Goal: Task Accomplishment & Management: Use online tool/utility

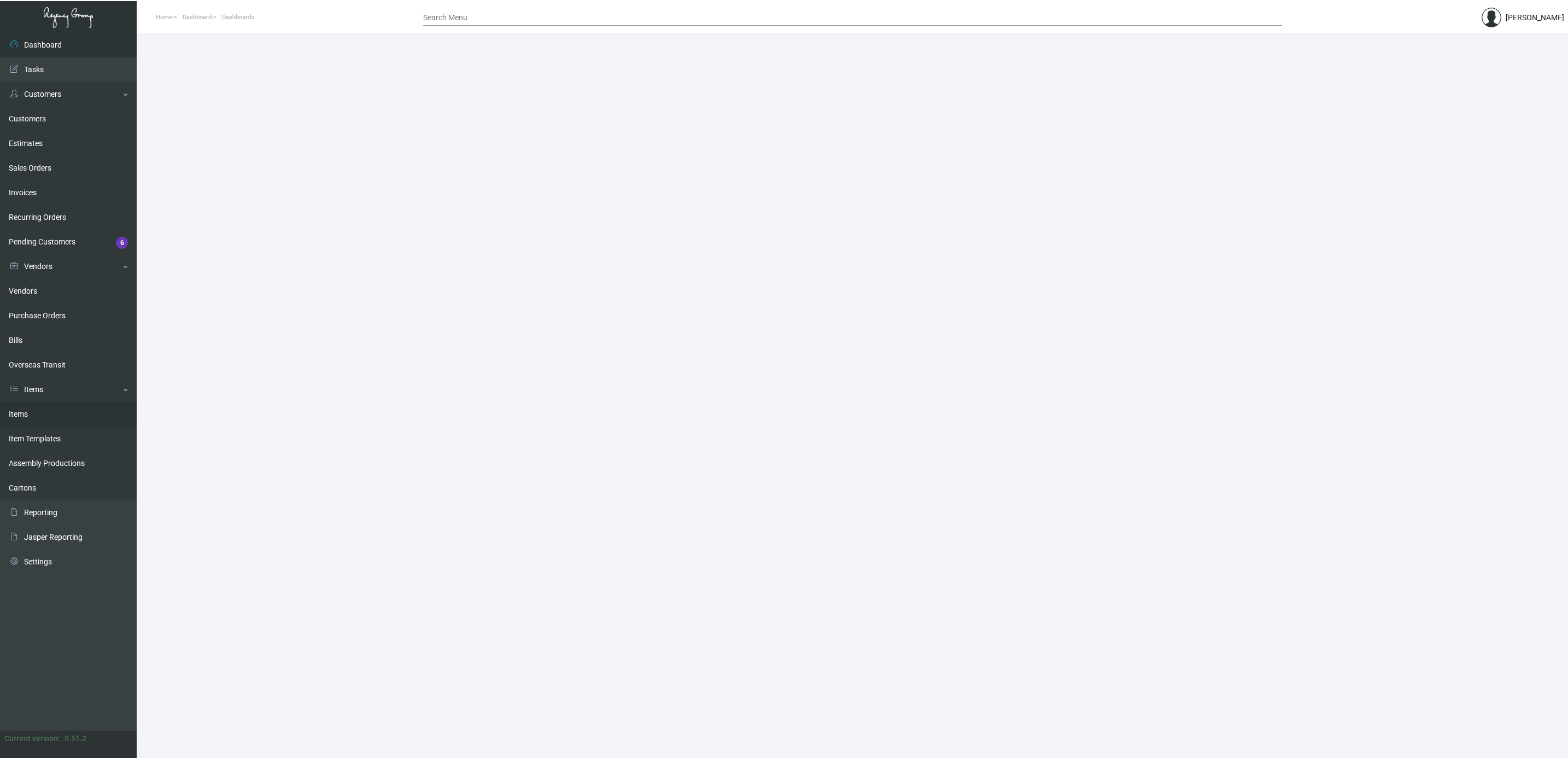
click at [46, 419] on link "Items" at bounding box center [68, 414] width 137 height 24
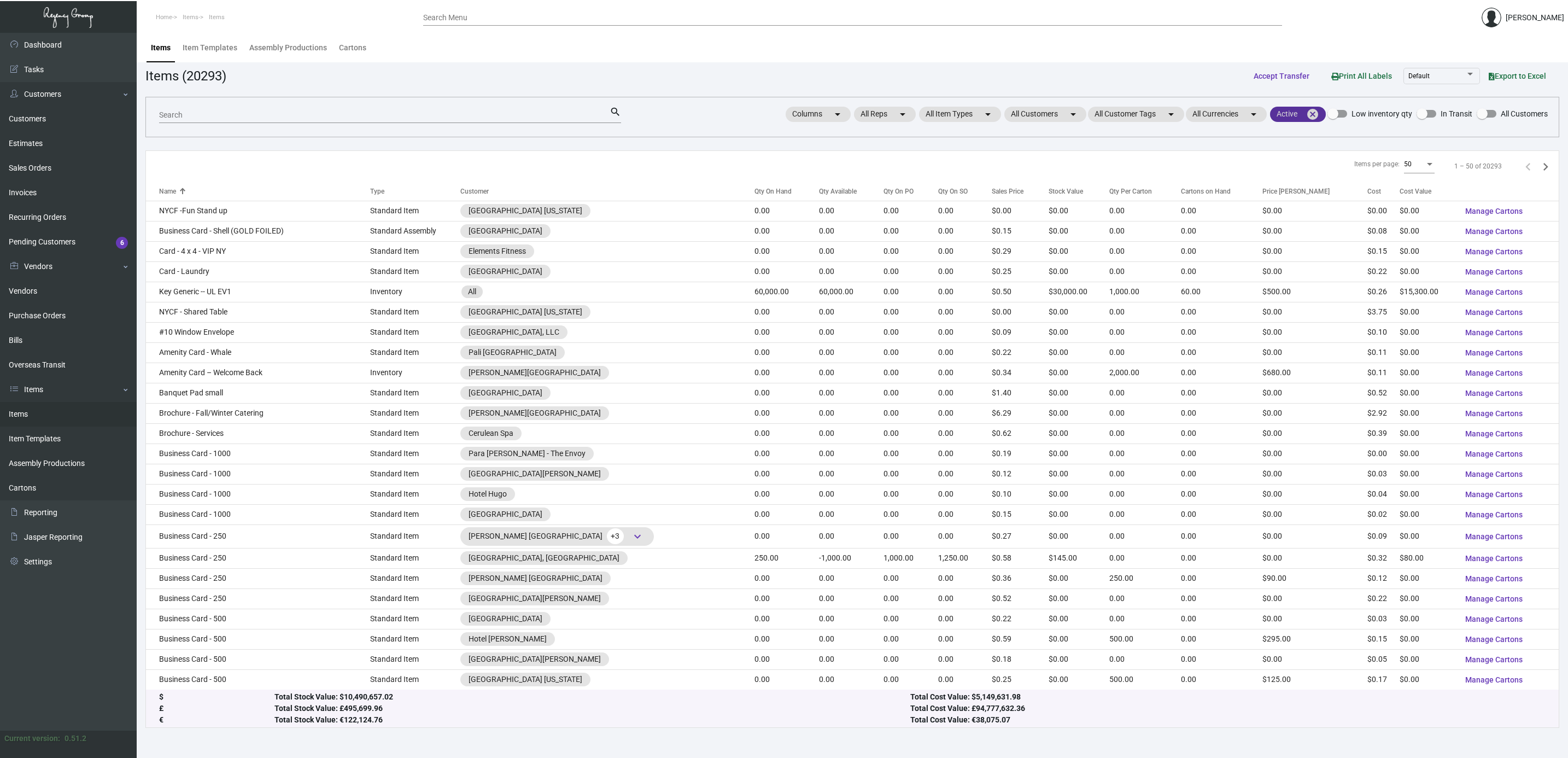
click at [1312, 118] on mat-icon "cancel" at bounding box center [1313, 114] width 13 height 13
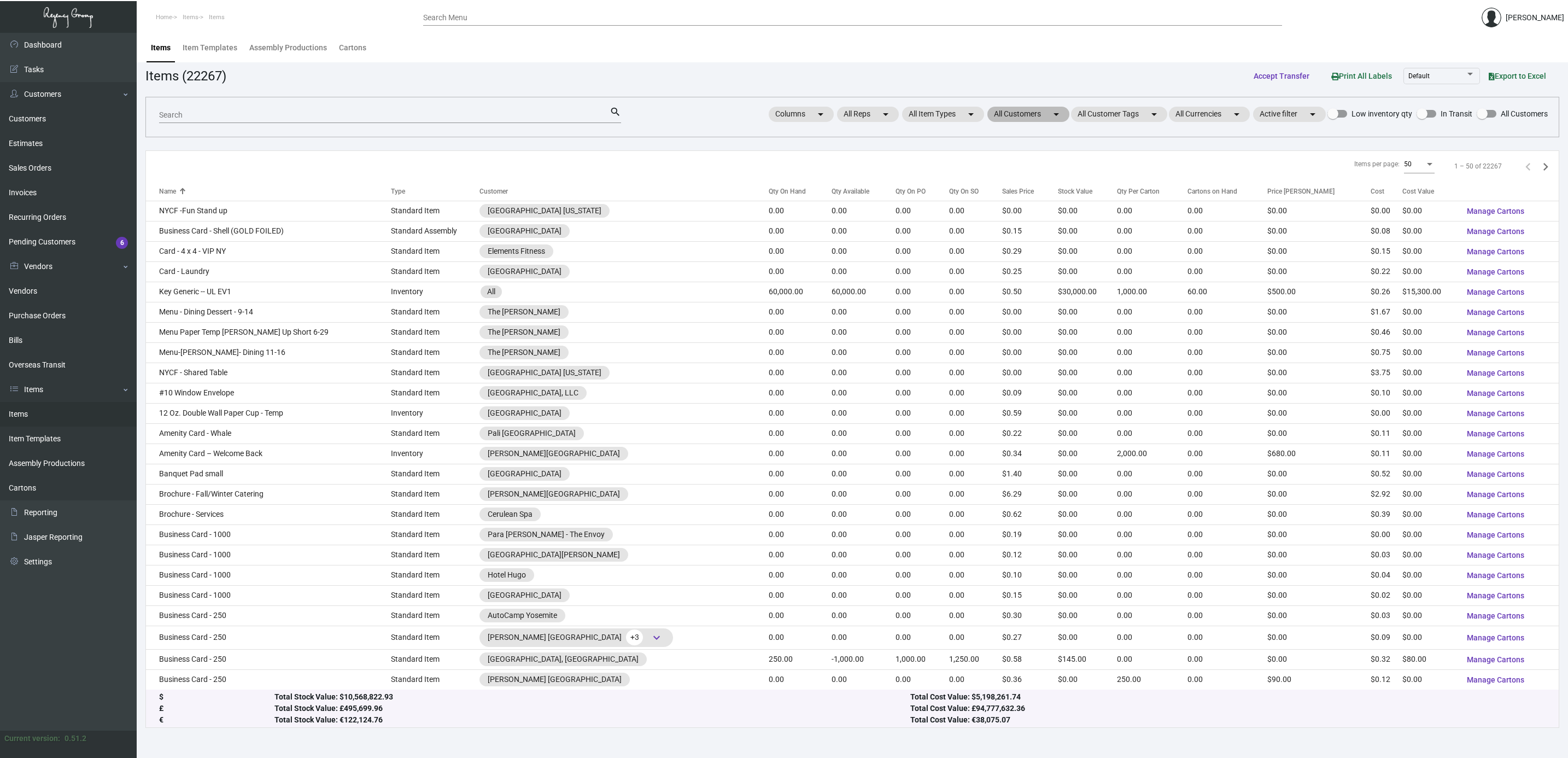
click at [1027, 117] on mat-chip "All Customers arrow_drop_down" at bounding box center [1028, 114] width 82 height 15
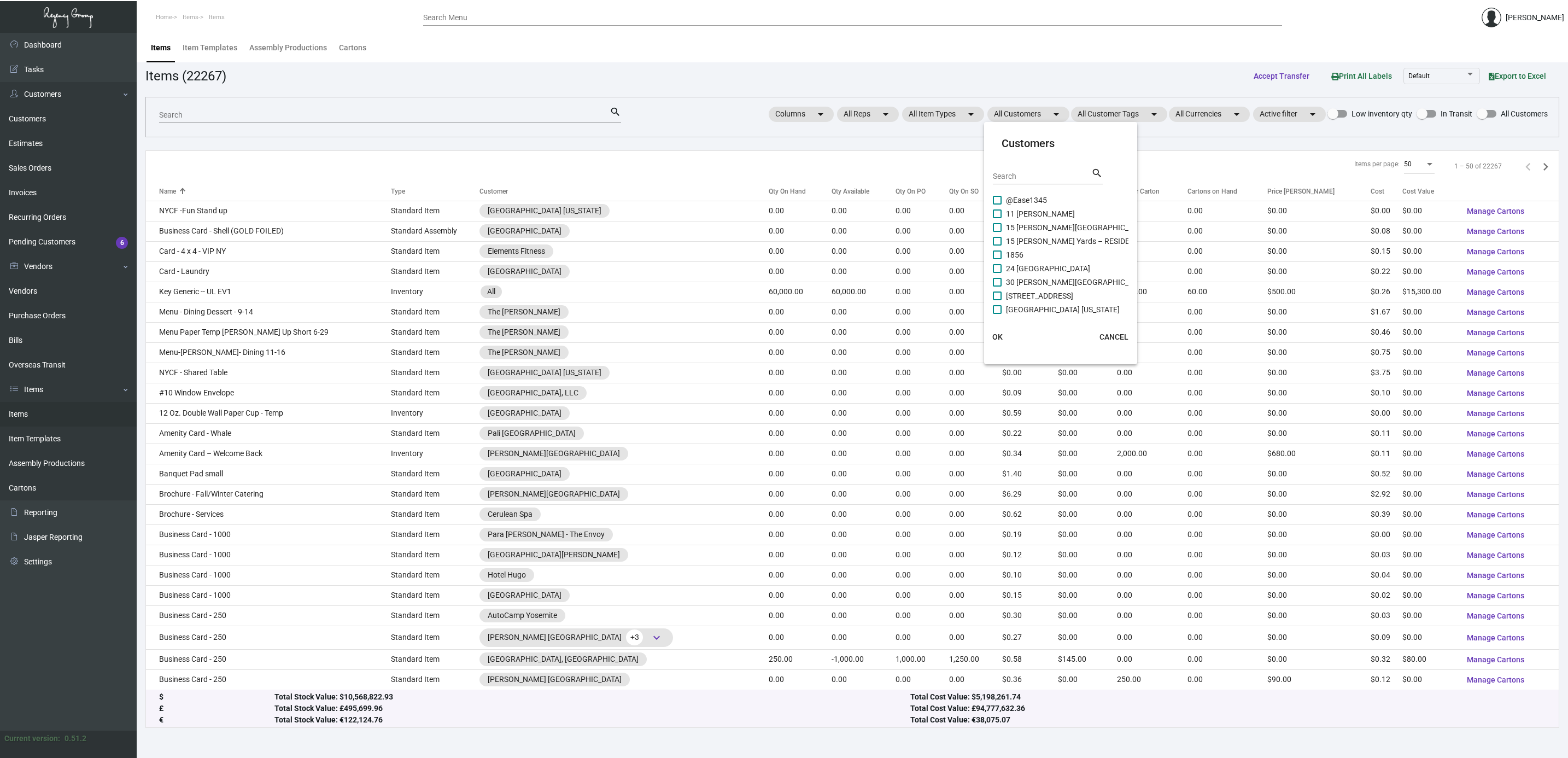
click at [1044, 166] on mat-card-header "Customers Search search" at bounding box center [1060, 164] width 136 height 58
click at [1045, 170] on div "Search" at bounding box center [1042, 176] width 99 height 17
type input "compass"
click at [1049, 213] on span "Compass - [PERSON_NAME][GEOGRAPHIC_DATA][PERSON_NAME]" at bounding box center [1120, 214] width 228 height 13
click at [997, 218] on input "Compass - [PERSON_NAME][GEOGRAPHIC_DATA][PERSON_NAME]" at bounding box center [996, 218] width 1 height 1
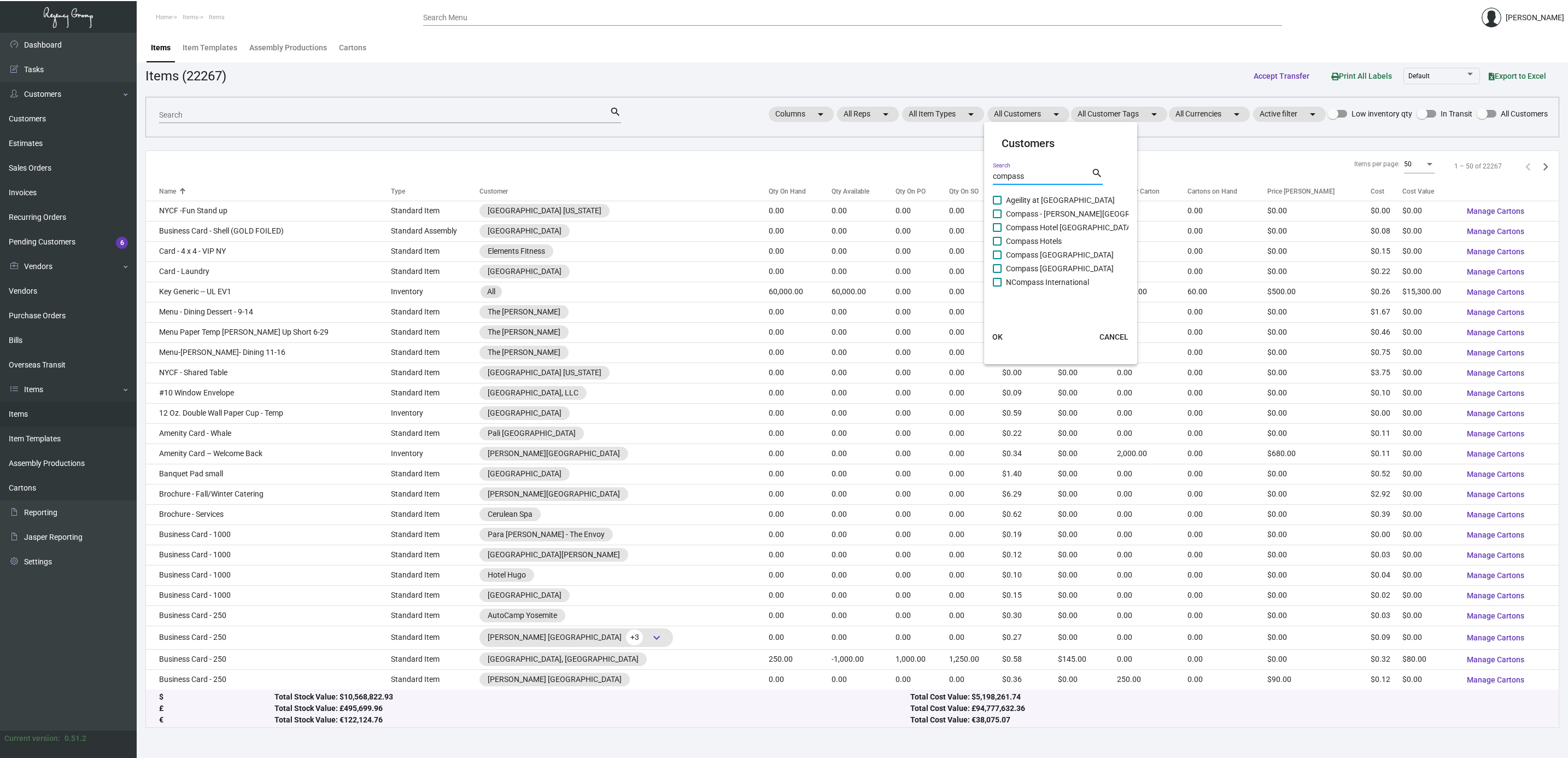
checkbox input "true"
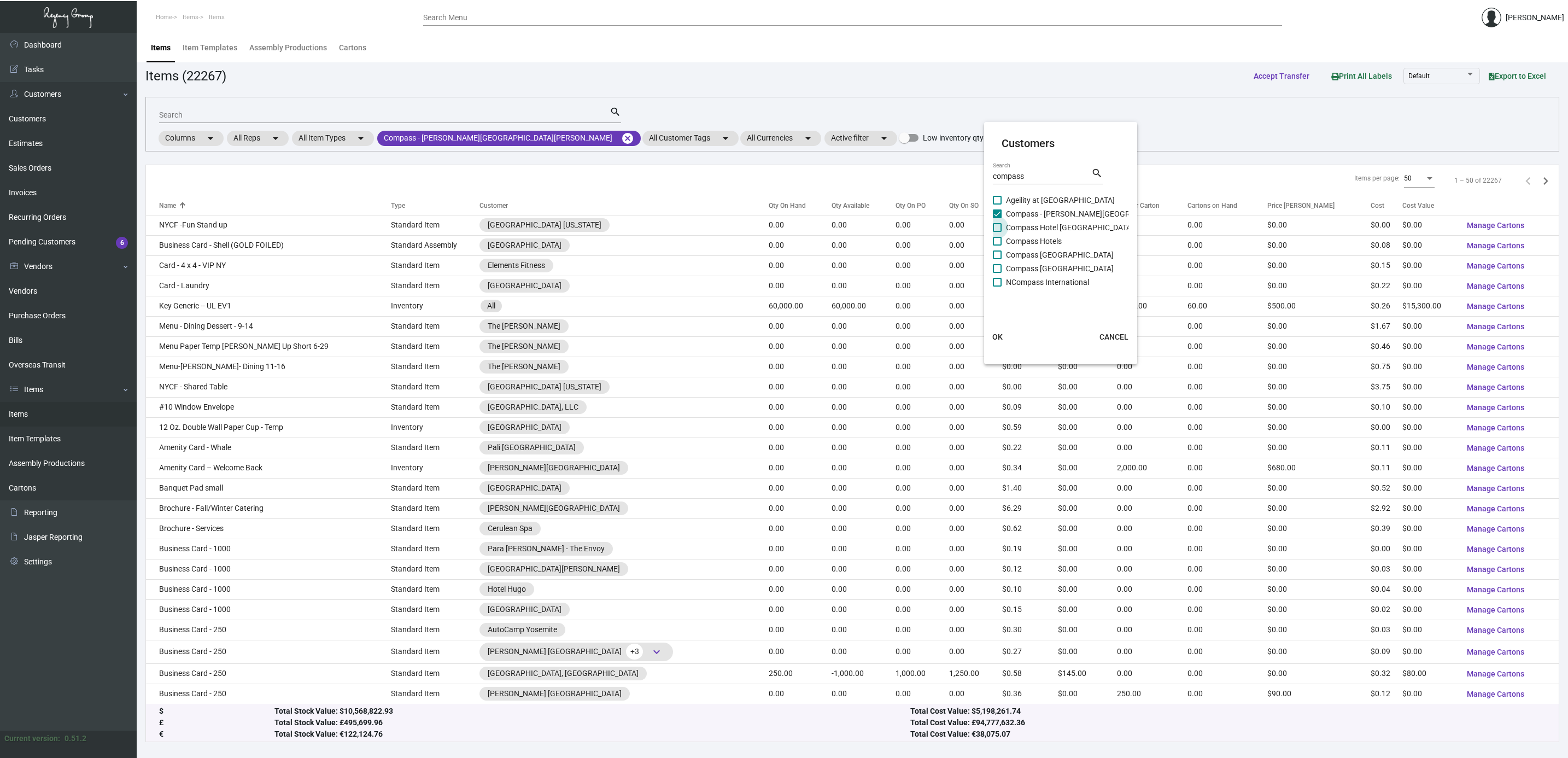
click at [1051, 222] on span "Compass Hotel [GEOGRAPHIC_DATA]" at bounding box center [1069, 228] width 127 height 13
click at [997, 232] on input "Compass Hotel [GEOGRAPHIC_DATA]" at bounding box center [996, 232] width 1 height 1
checkbox input "true"
click at [1061, 244] on span "Compass Hotels" at bounding box center [1034, 241] width 56 height 13
click at [997, 245] on input "Compass Hotels" at bounding box center [996, 245] width 1 height 1
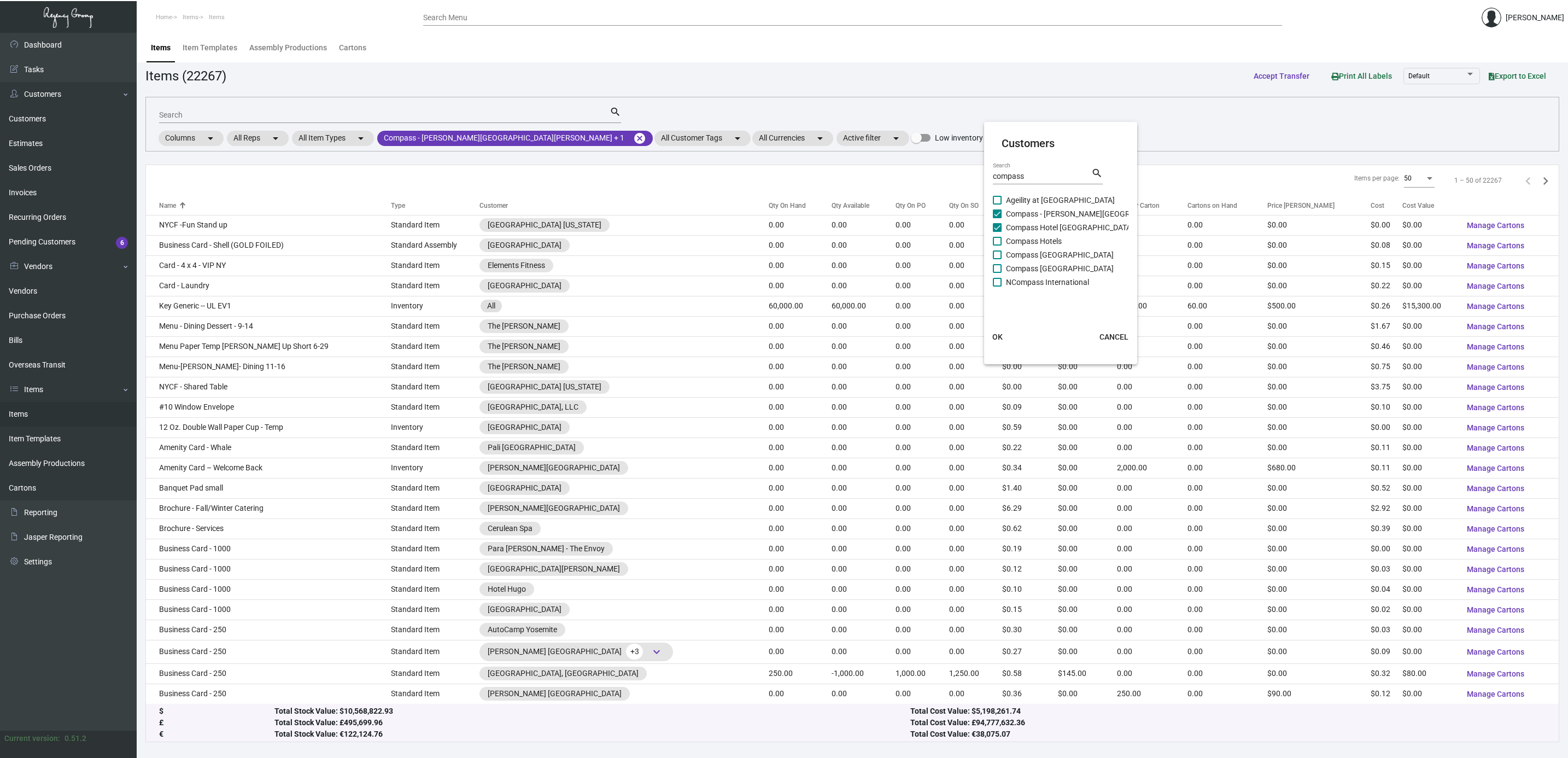
checkbox input "true"
click at [1060, 258] on span "Compass [GEOGRAPHIC_DATA]" at bounding box center [1060, 255] width 108 height 13
click at [997, 259] on input "Compass [GEOGRAPHIC_DATA]" at bounding box center [996, 259] width 1 height 1
checkbox input "true"
click at [1061, 268] on span "Compass [GEOGRAPHIC_DATA]" at bounding box center [1060, 268] width 108 height 13
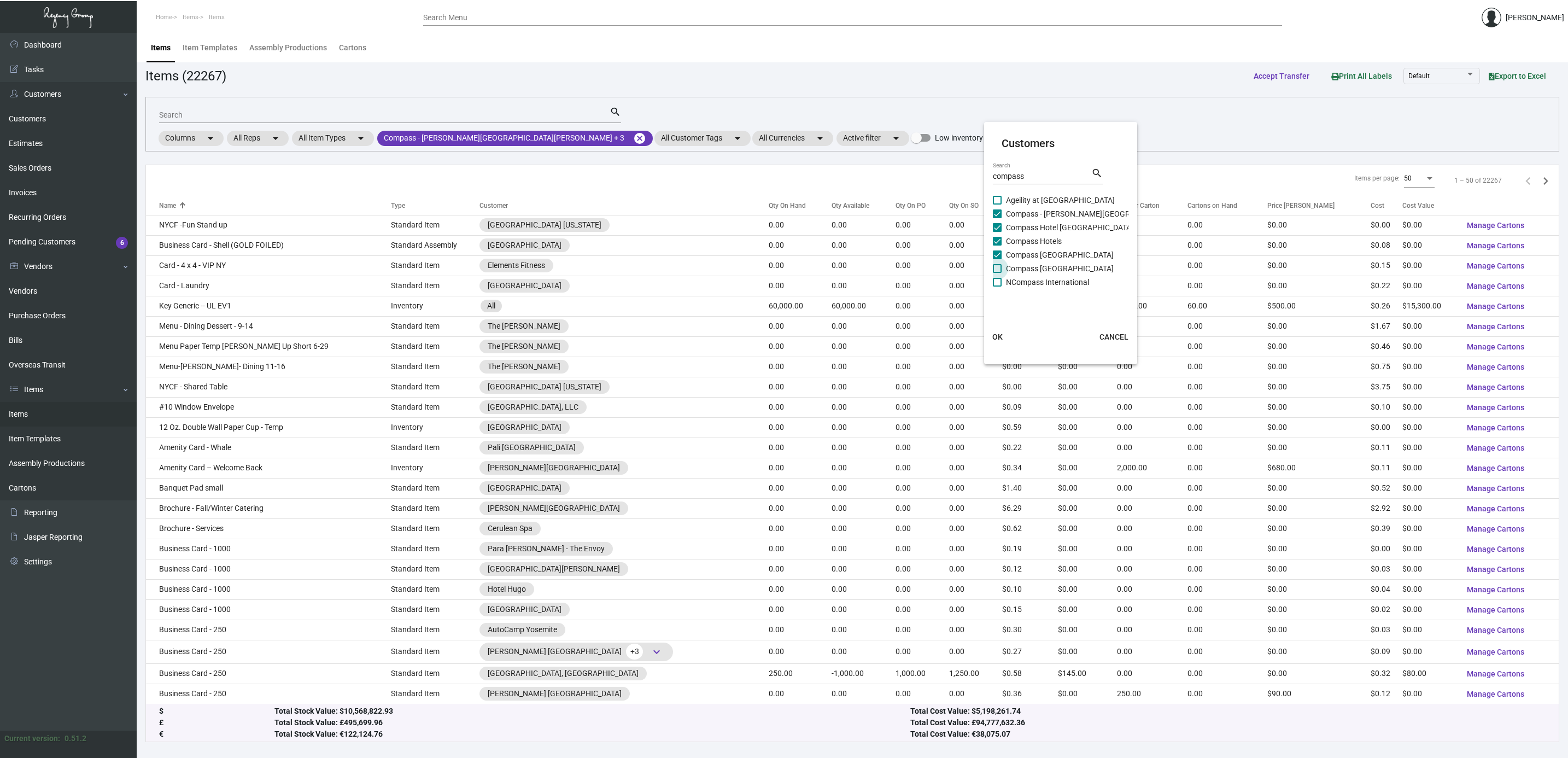
click at [997, 273] on input "Compass [GEOGRAPHIC_DATA]" at bounding box center [996, 273] width 1 height 1
checkbox input "true"
click at [1003, 335] on button "OK" at bounding box center [997, 337] width 35 height 19
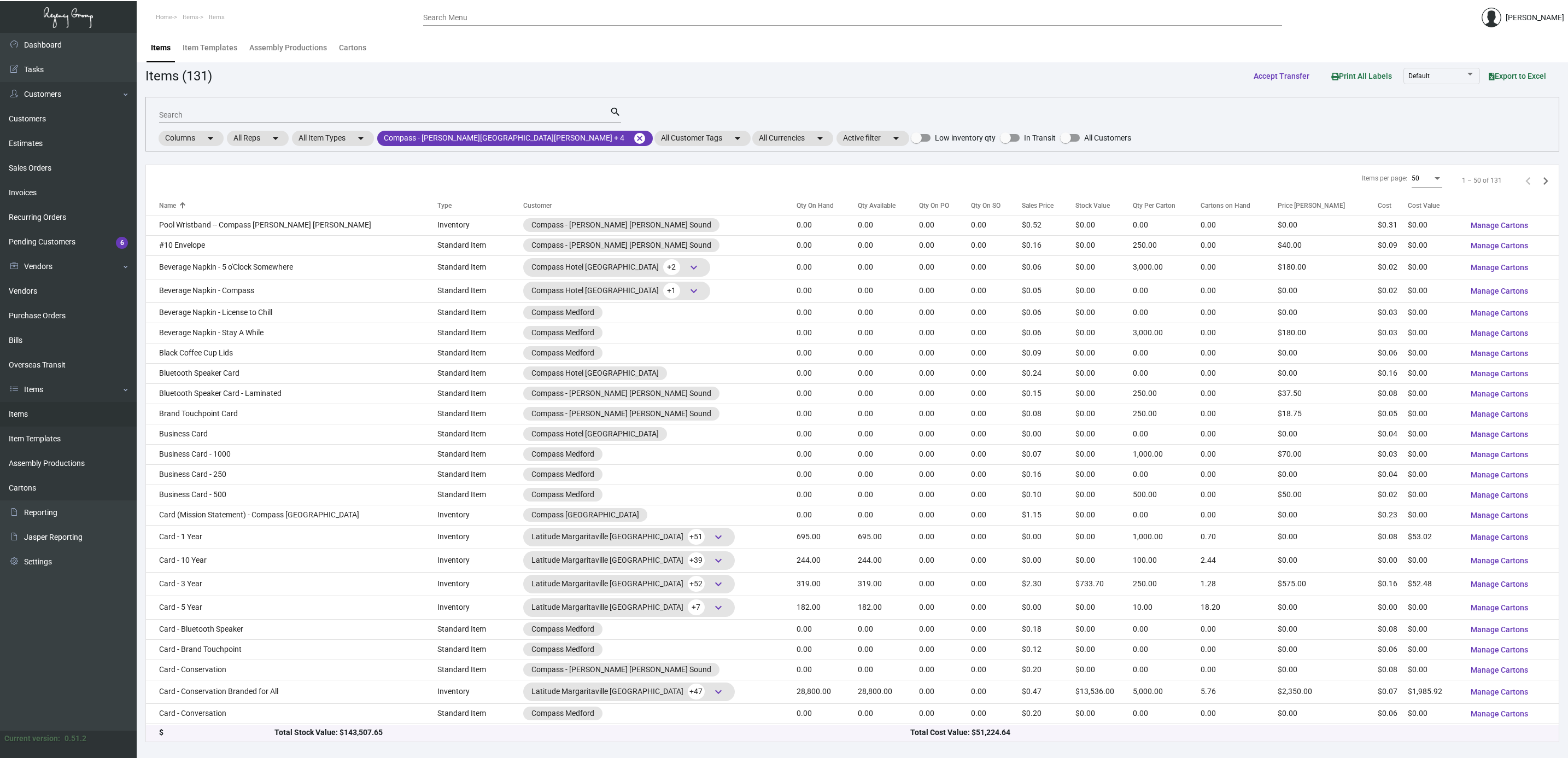
click at [797, 201] on div "Qty On Hand" at bounding box center [815, 206] width 37 height 10
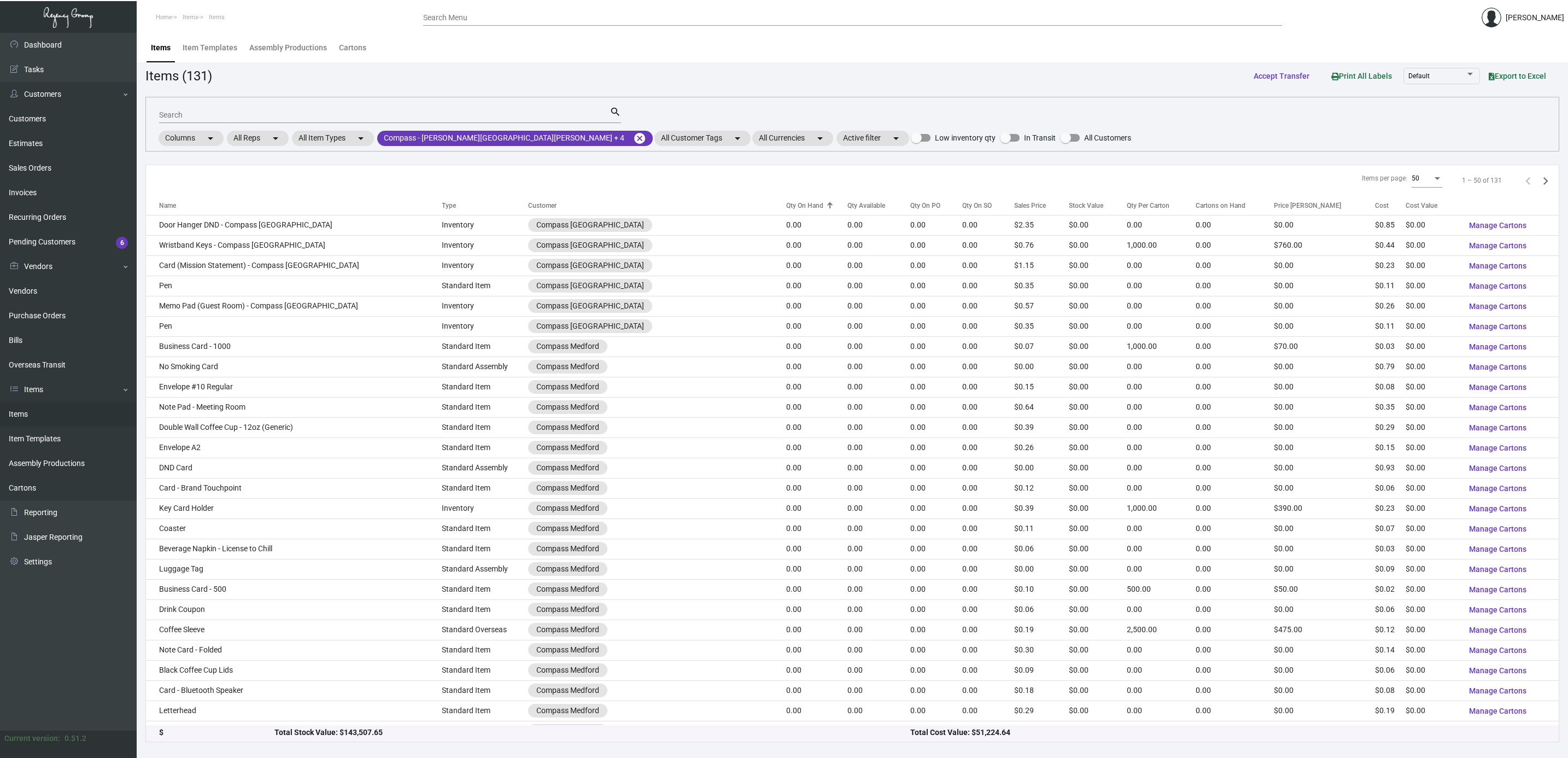
click at [847, 201] on div "Qty Available" at bounding box center [866, 206] width 38 height 10
click at [786, 201] on div "Qty On Hand" at bounding box center [805, 206] width 37 height 10
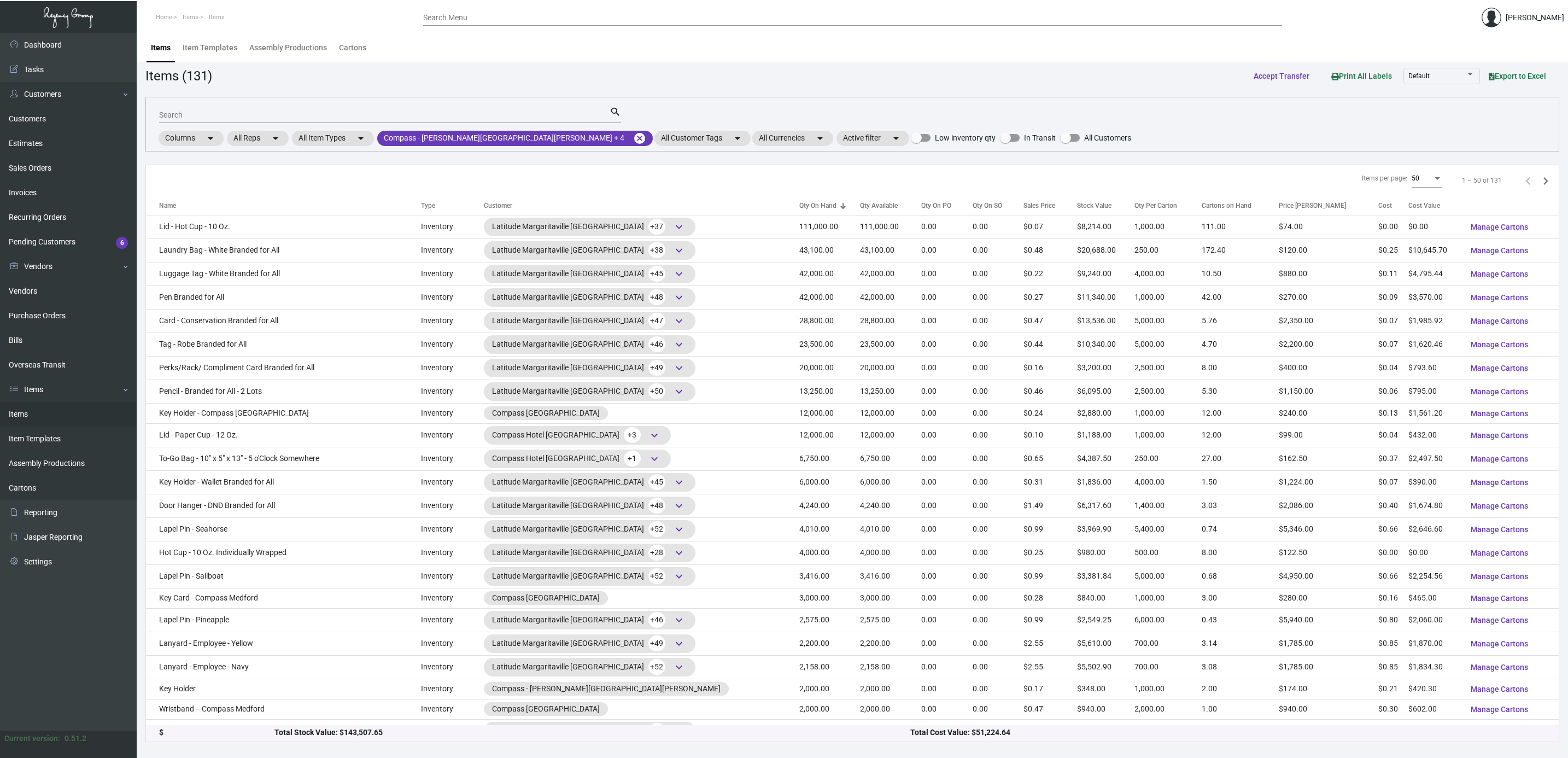
click at [799, 201] on div "Qty On Hand" at bounding box center [817, 206] width 37 height 10
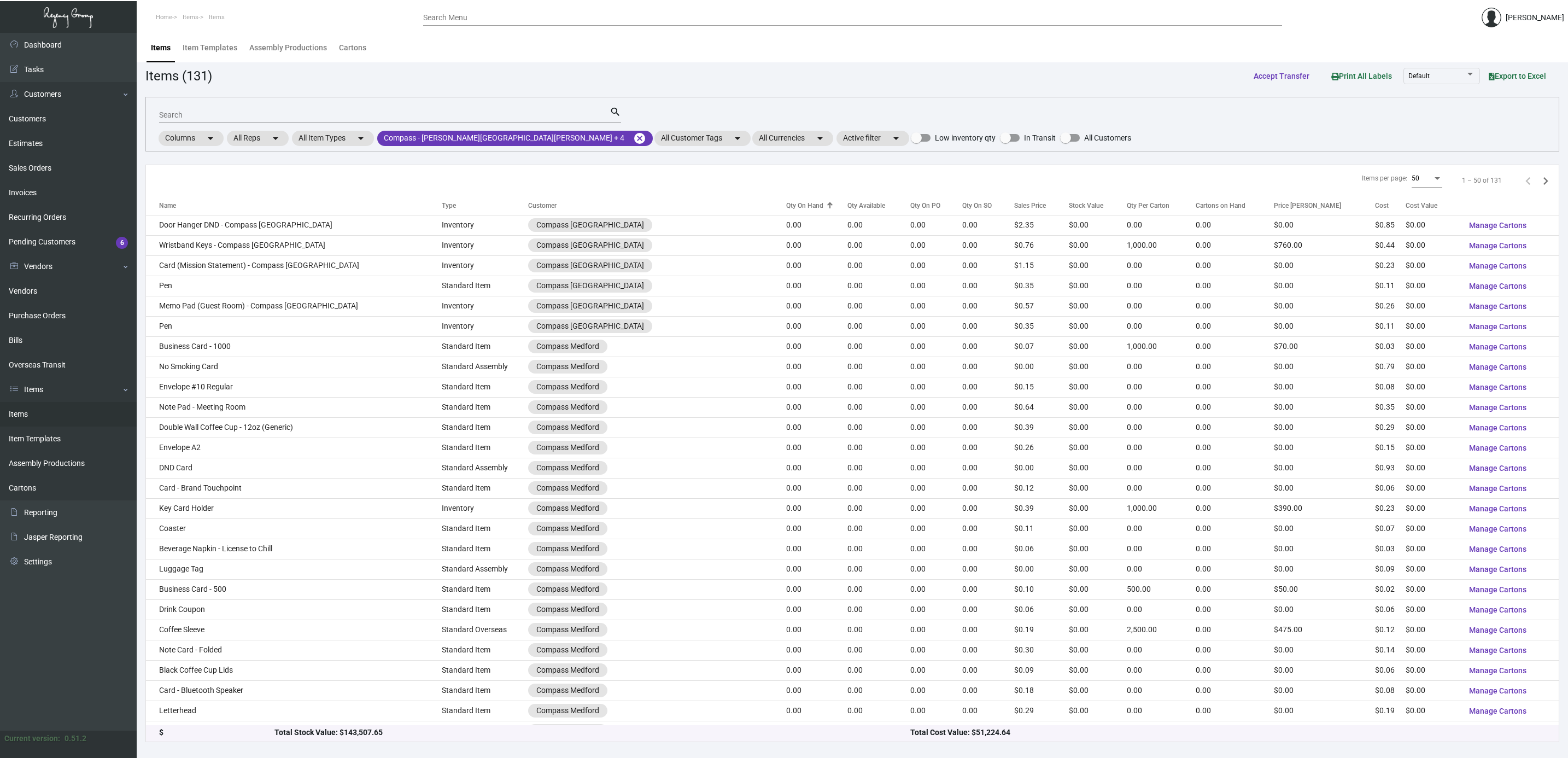
click at [786, 201] on div "Qty On Hand" at bounding box center [805, 206] width 37 height 10
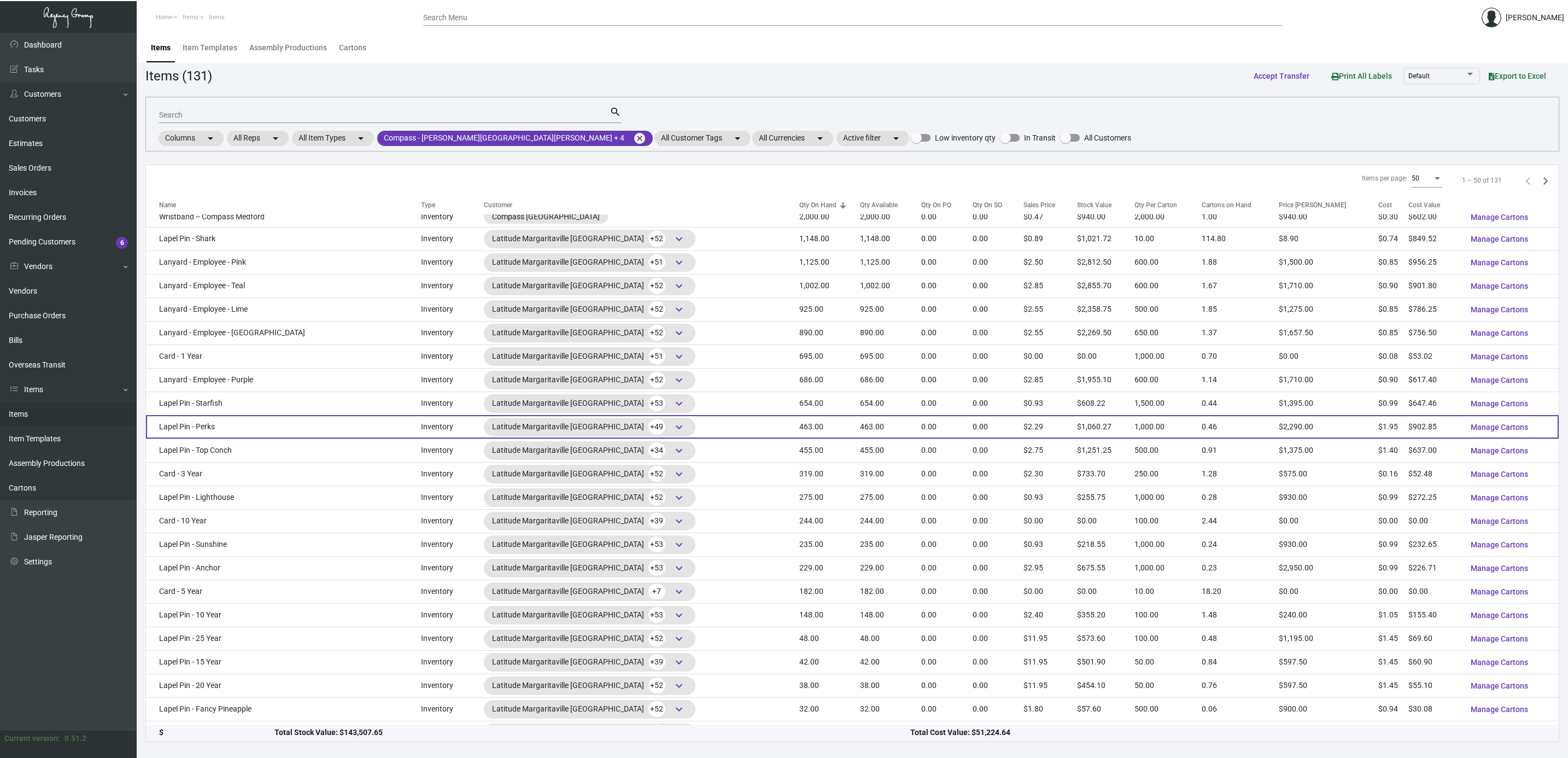
scroll to position [574, 0]
